Goal: Task Accomplishment & Management: Manage account settings

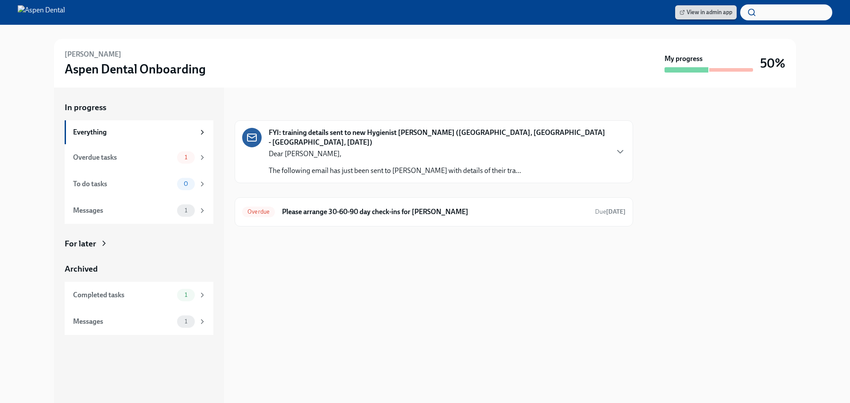
click at [707, 15] on span "View in admin app" at bounding box center [705, 12] width 53 height 9
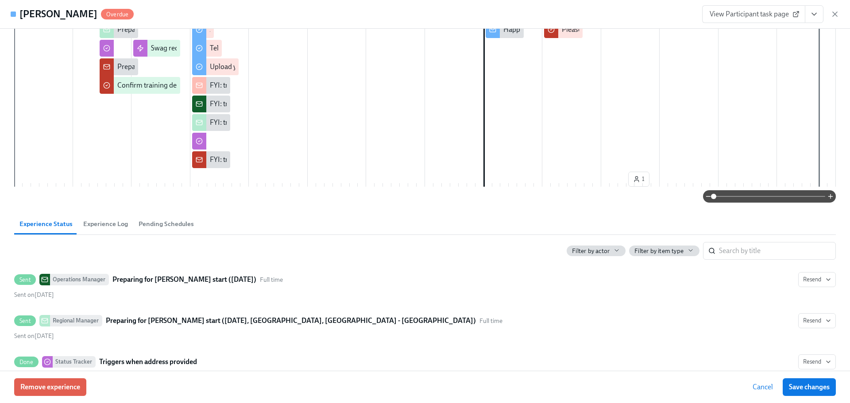
scroll to position [221, 0]
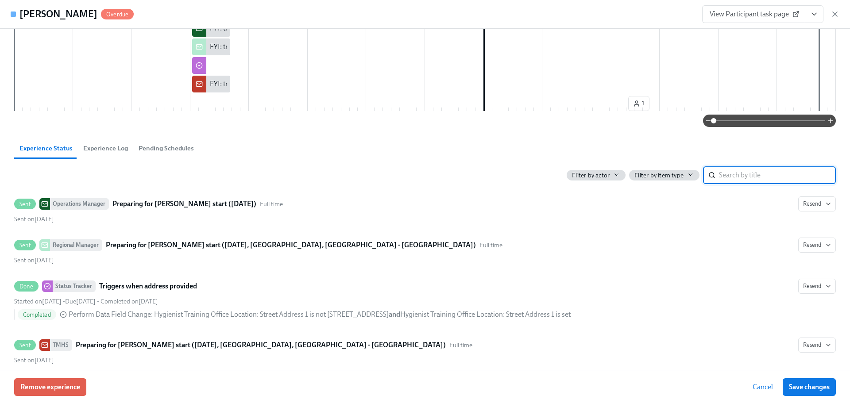
click at [763, 173] on input "search" at bounding box center [777, 175] width 117 height 18
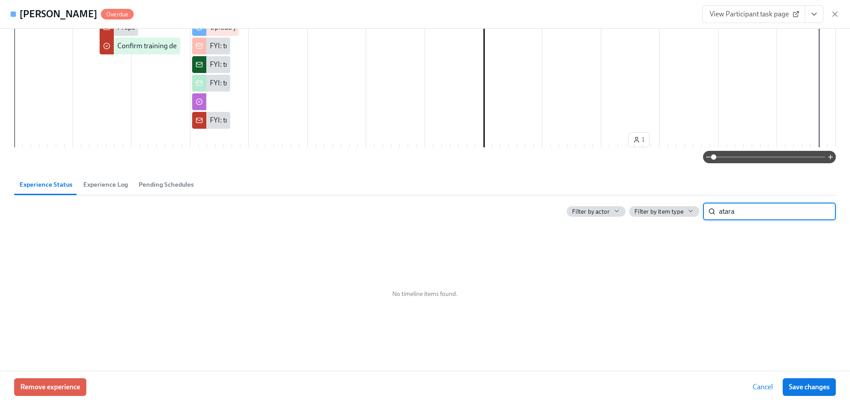
scroll to position [185, 0]
type input "a"
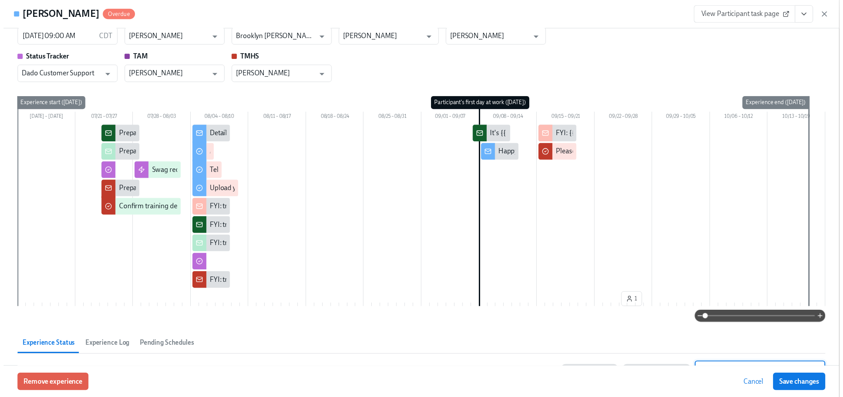
scroll to position [0, 0]
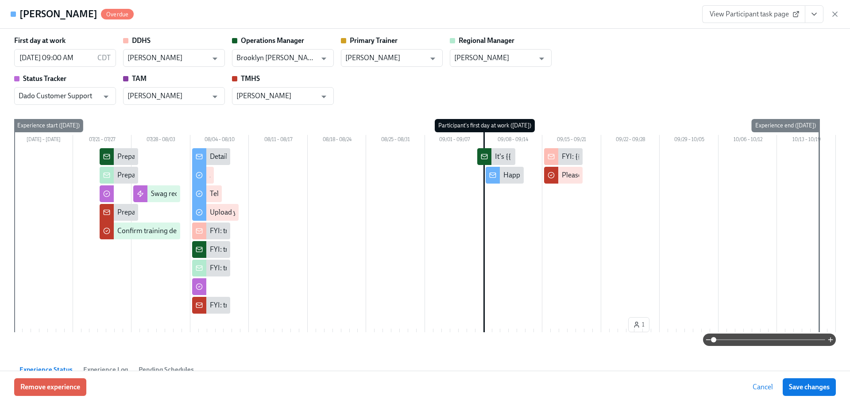
click at [815, 15] on icon "View task page" at bounding box center [813, 14] width 9 height 9
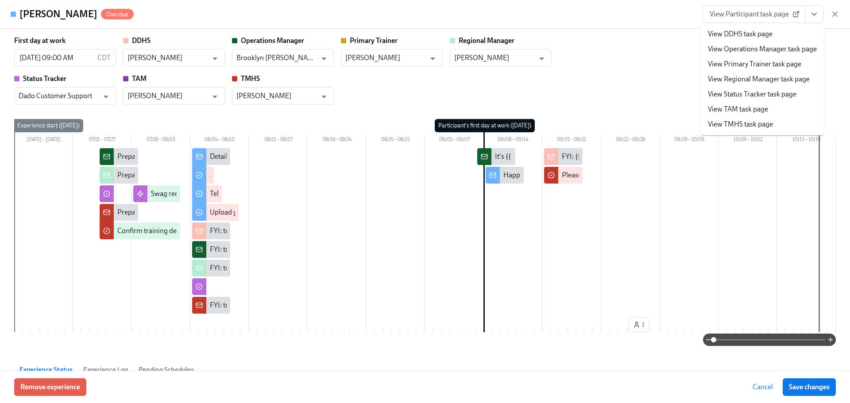
click at [815, 15] on icon "View task page" at bounding box center [813, 14] width 9 height 9
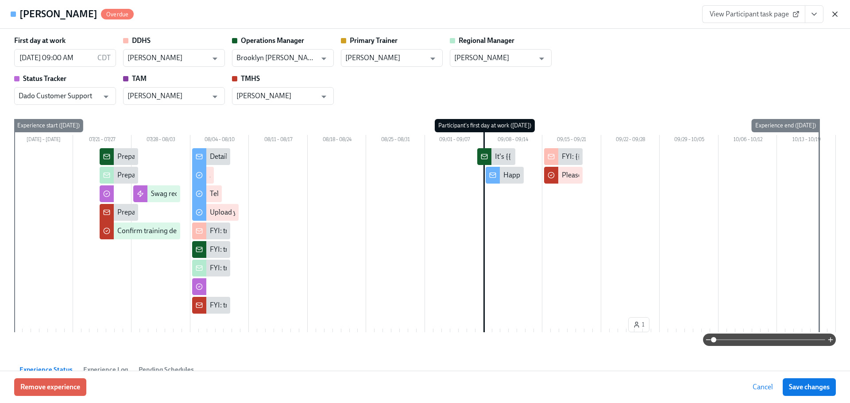
click at [837, 15] on icon "button" at bounding box center [834, 14] width 9 height 9
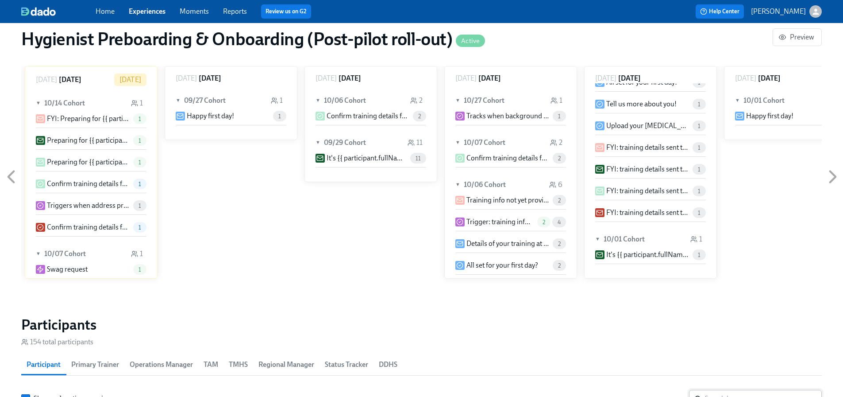
scroll to position [752, 0]
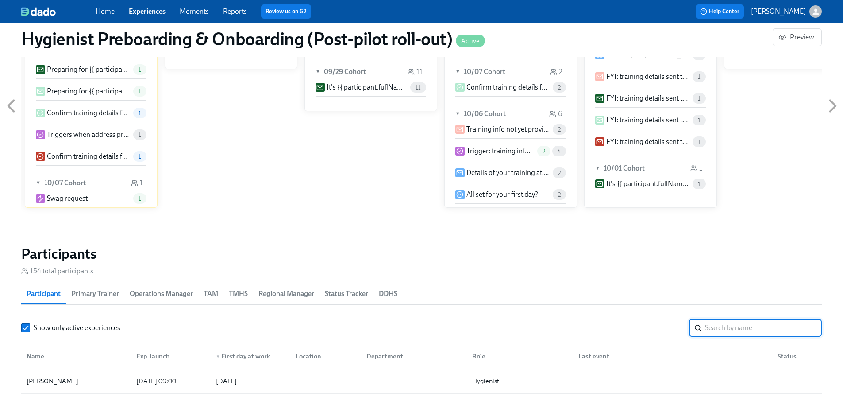
click at [742, 332] on input "search" at bounding box center [763, 328] width 117 height 18
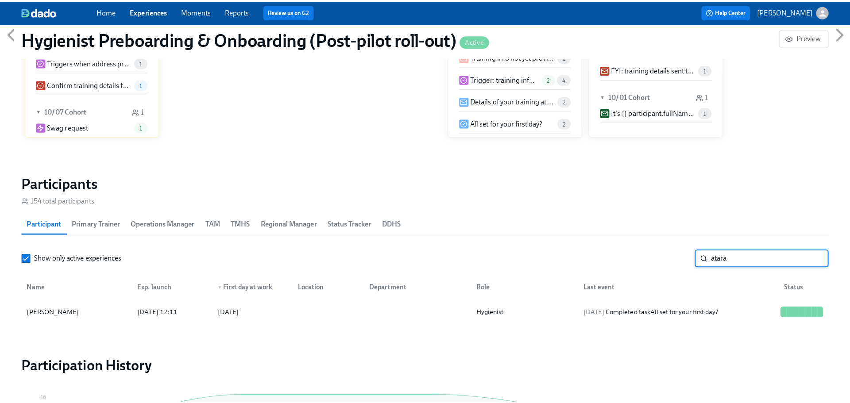
scroll to position [885, 0]
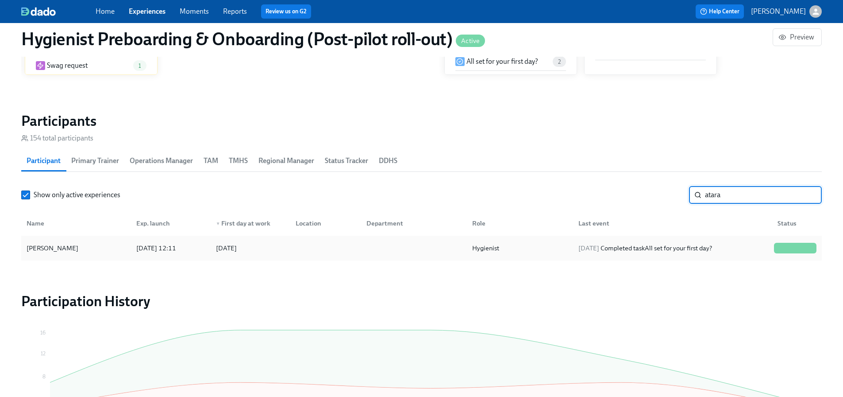
type input "atara"
click at [39, 250] on div "[PERSON_NAME]" at bounding box center [52, 248] width 59 height 11
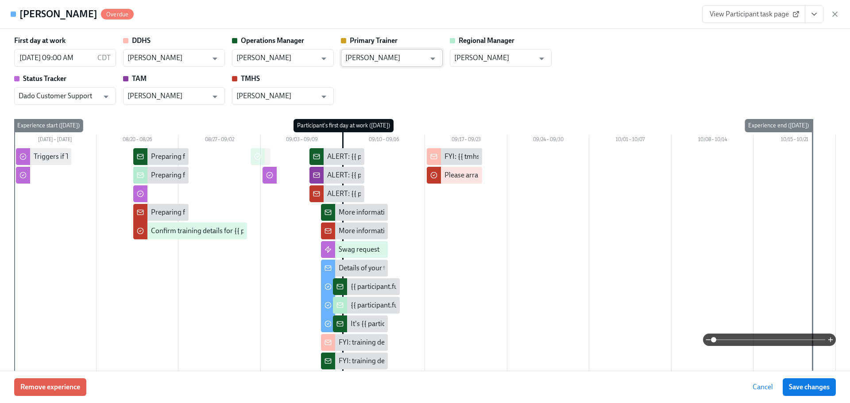
click at [416, 53] on input "[PERSON_NAME]" at bounding box center [385, 58] width 80 height 18
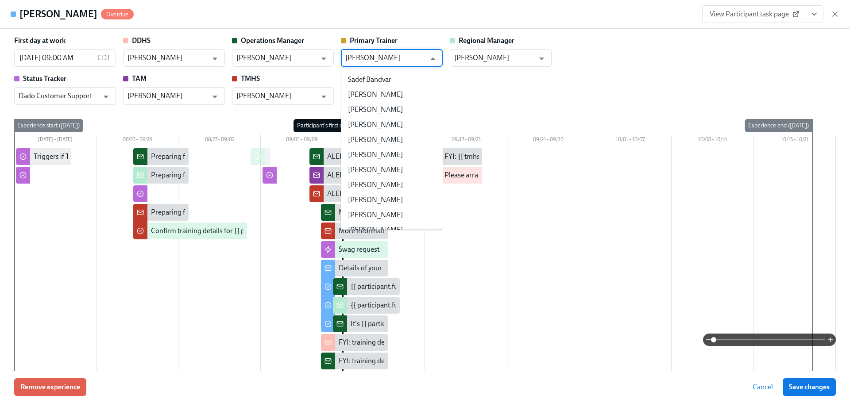
click at [400, 56] on input "[PERSON_NAME]" at bounding box center [385, 58] width 80 height 18
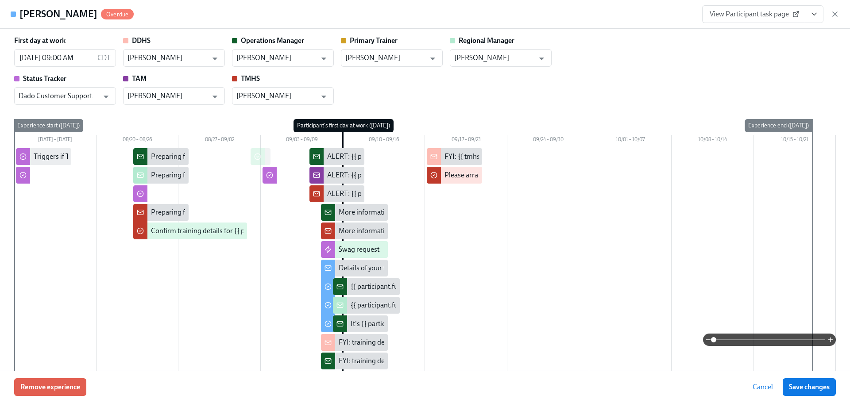
click at [650, 41] on div "First day at work [DATE] 09:00 AM CDT ​ DDHS [PERSON_NAME] ​ Operations Manager…" at bounding box center [424, 70] width 821 height 69
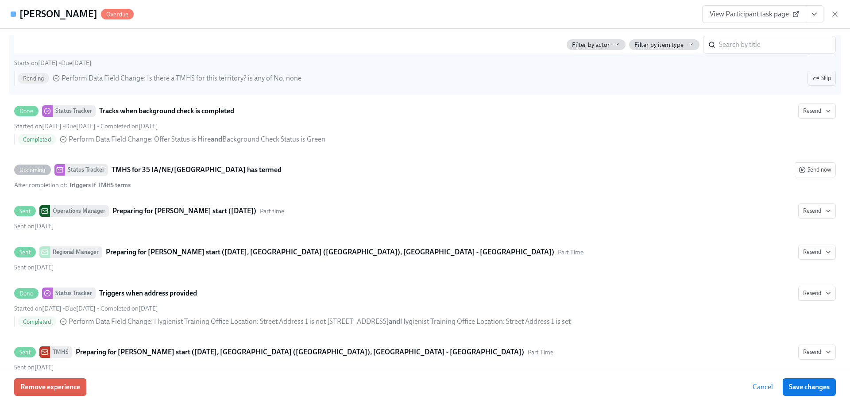
scroll to position [531, 0]
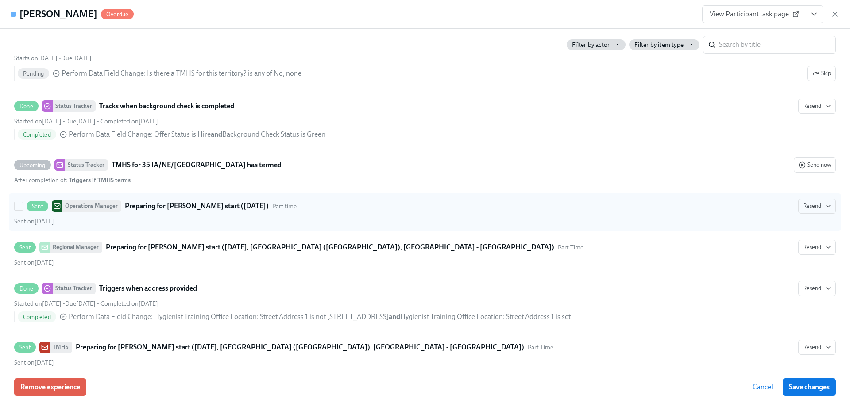
click at [277, 201] on div "Preparing for [PERSON_NAME] start ([DATE]) Part time" at bounding box center [211, 206] width 172 height 11
click at [23, 202] on input "Sent Operations Manager Preparing for [PERSON_NAME] start ([DATE]) Part time Re…" at bounding box center [19, 206] width 8 height 8
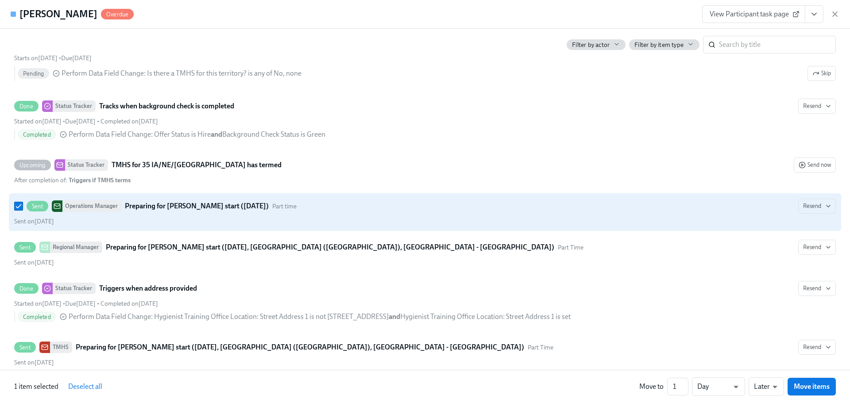
click at [277, 201] on div "Preparing for [PERSON_NAME] start ([DATE]) Part time" at bounding box center [211, 206] width 172 height 11
click at [23, 202] on input "Sent Operations Manager Preparing for [PERSON_NAME] start ([DATE]) Part time Re…" at bounding box center [19, 206] width 8 height 8
checkbox input "false"
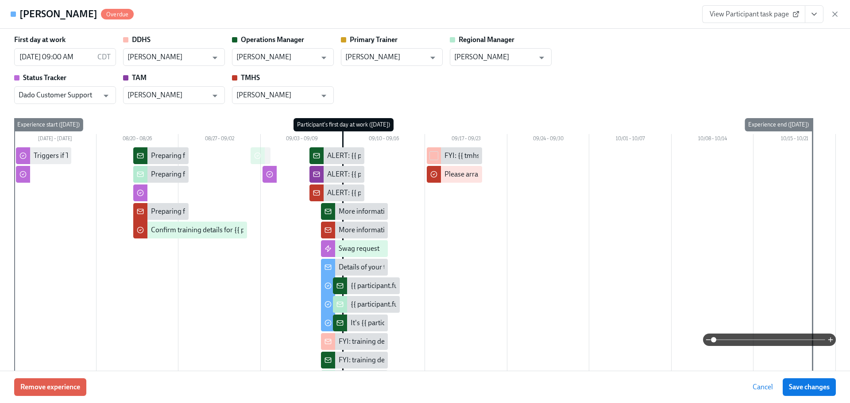
scroll to position [0, 0]
